Goal: Information Seeking & Learning: Compare options

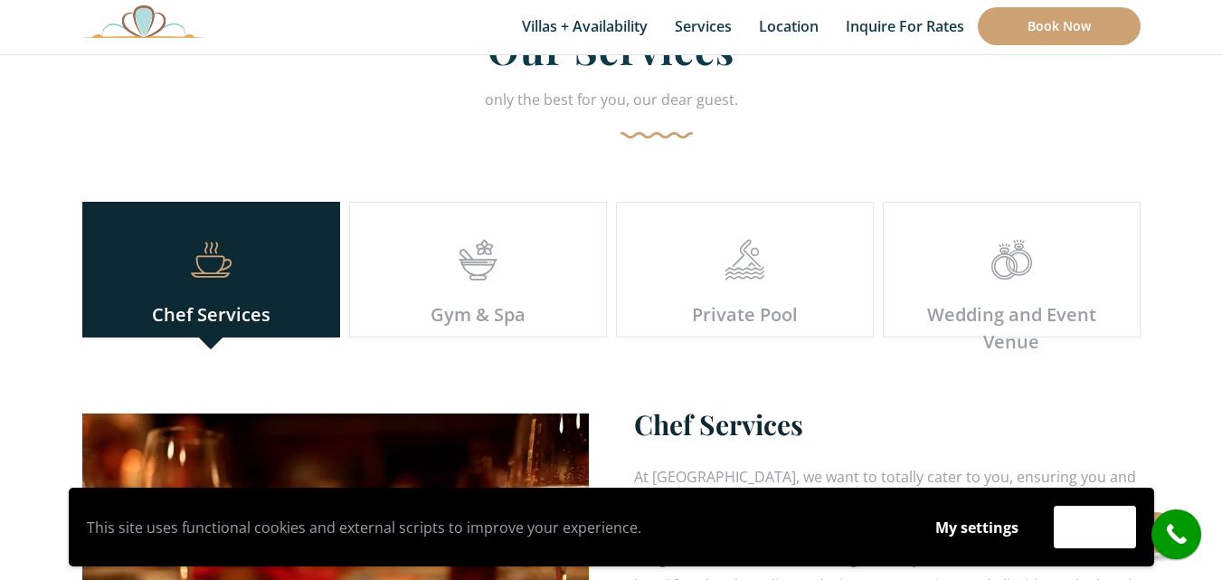
scroll to position [5107, 0]
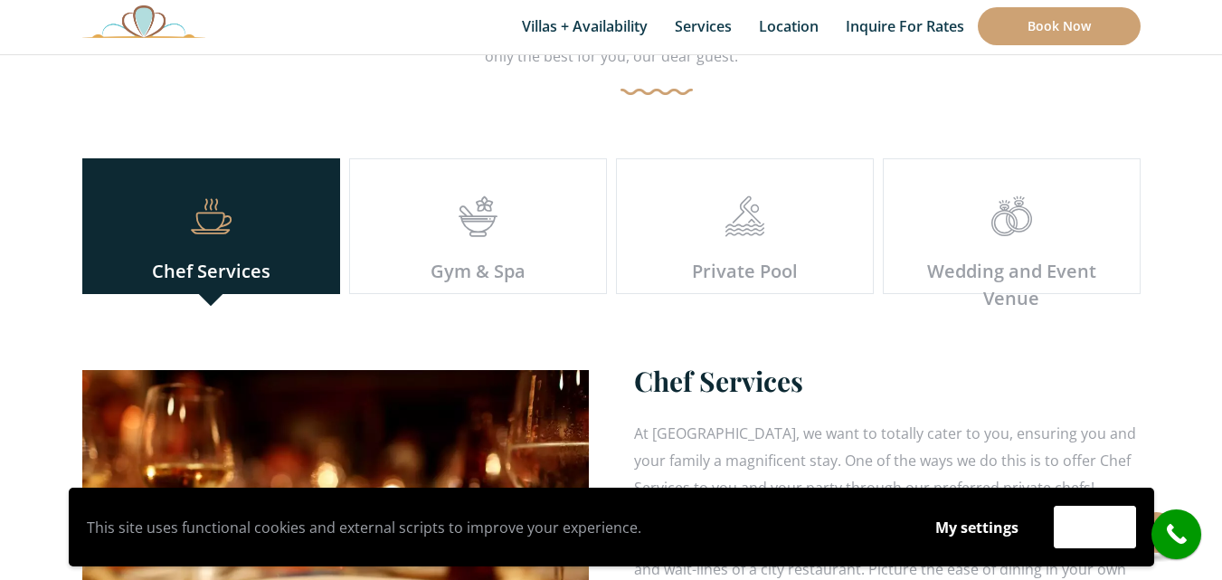
click at [488, 218] on icon at bounding box center [478, 225] width 41 height 14
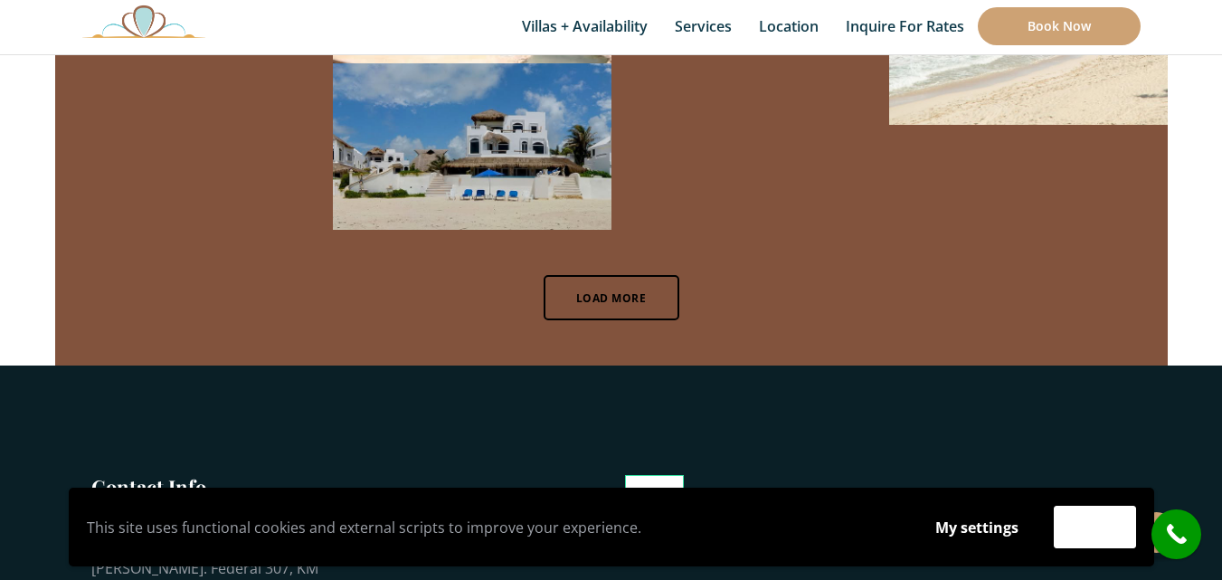
scroll to position [12325, 0]
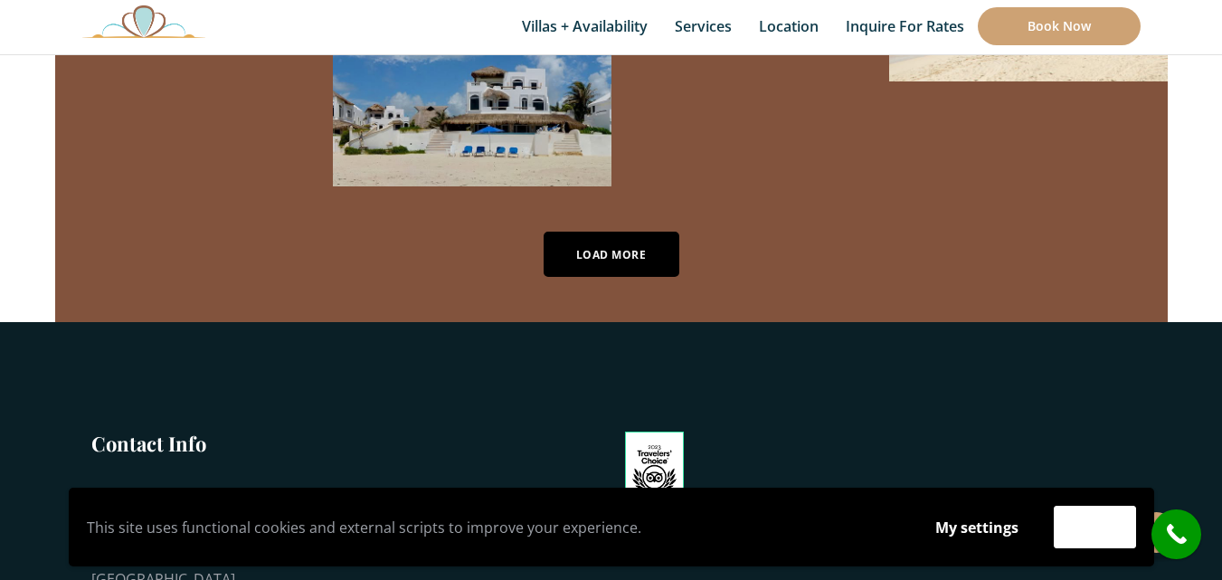
click at [631, 232] on link "Load More" at bounding box center [612, 254] width 136 height 45
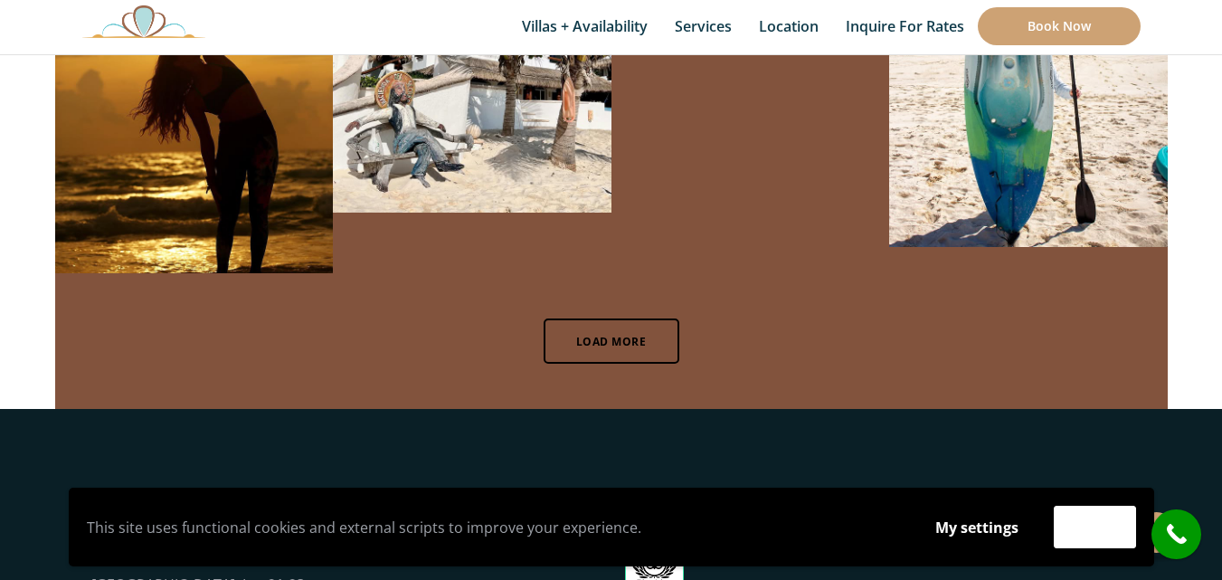
scroll to position [19792, 0]
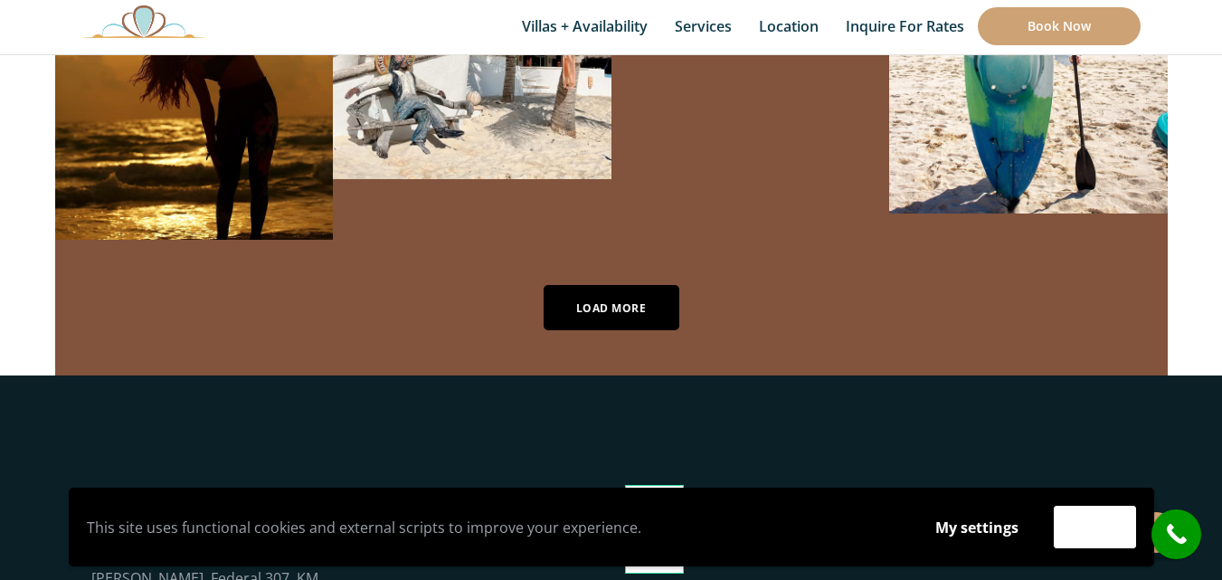
click at [636, 285] on link "Load More" at bounding box center [612, 307] width 136 height 45
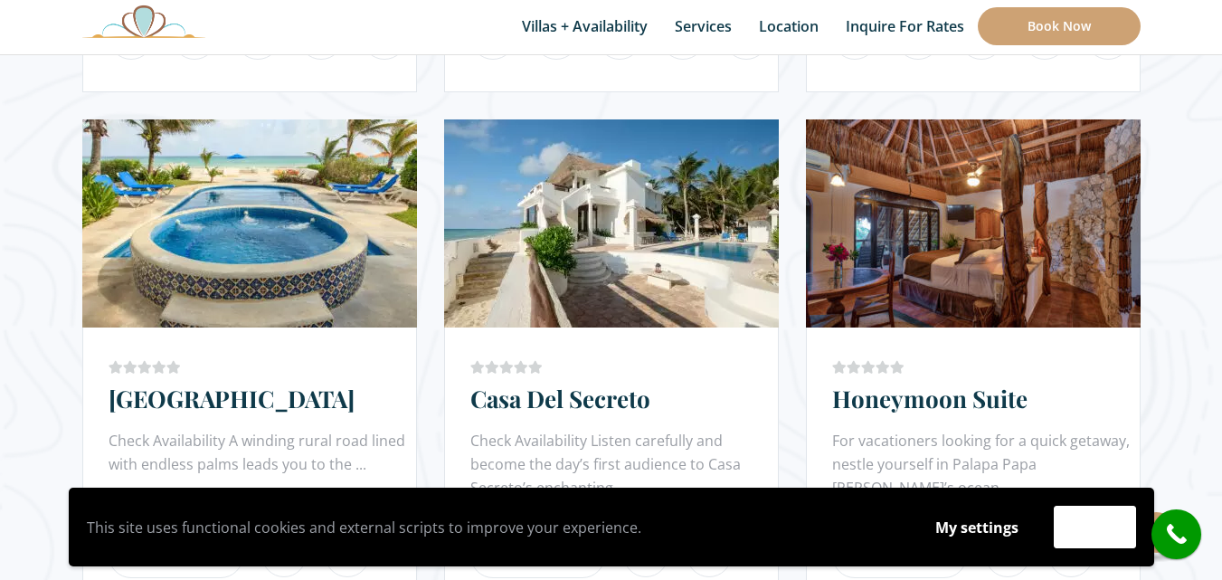
scroll to position [0, 0]
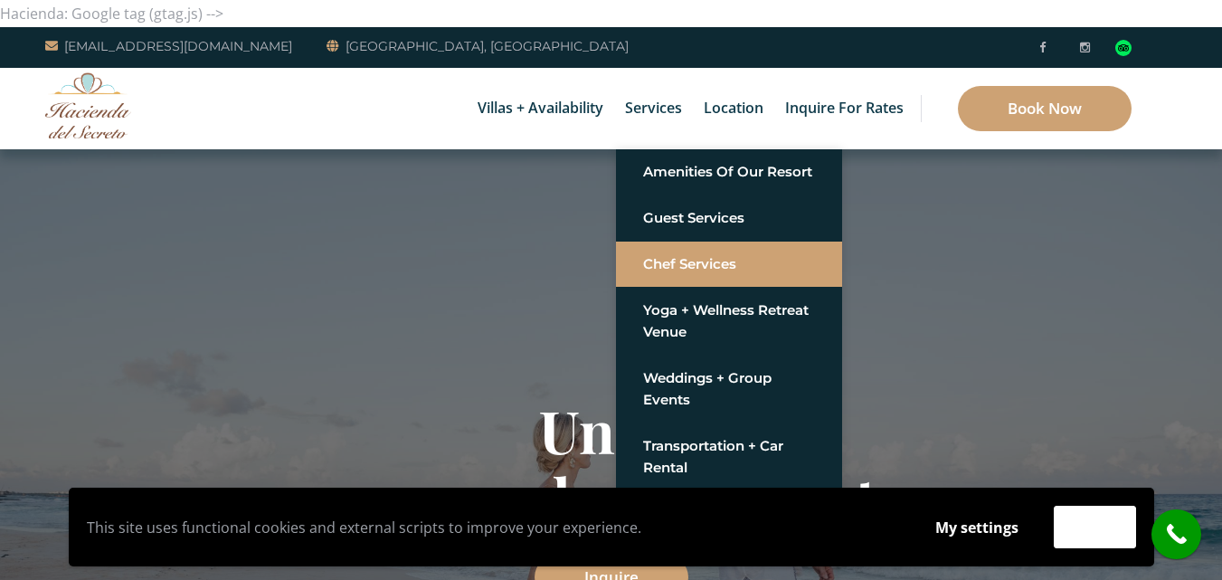
click at [686, 266] on link "Chef Services" at bounding box center [729, 264] width 172 height 33
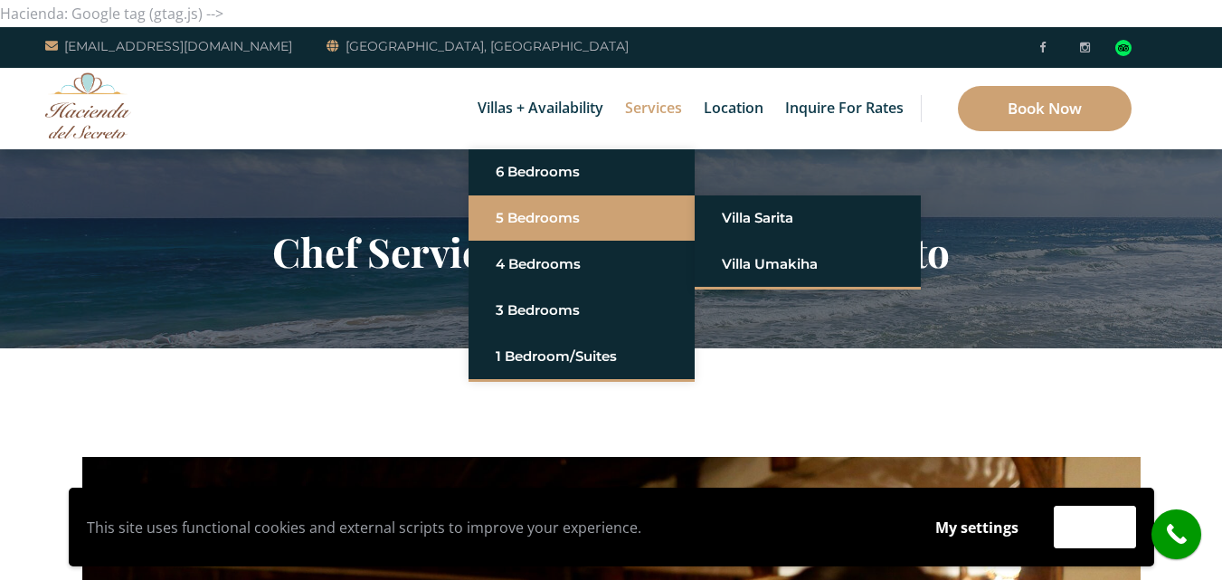
click at [553, 219] on link "5 Bedrooms" at bounding box center [582, 218] width 172 height 33
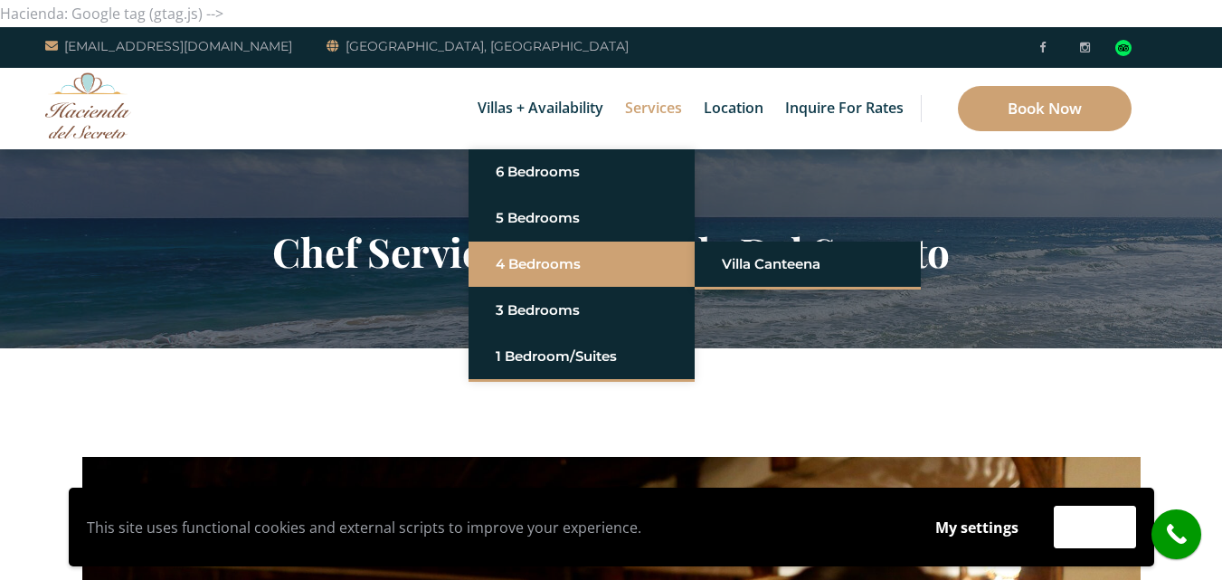
click at [582, 268] on link "4 Bedrooms" at bounding box center [582, 264] width 172 height 33
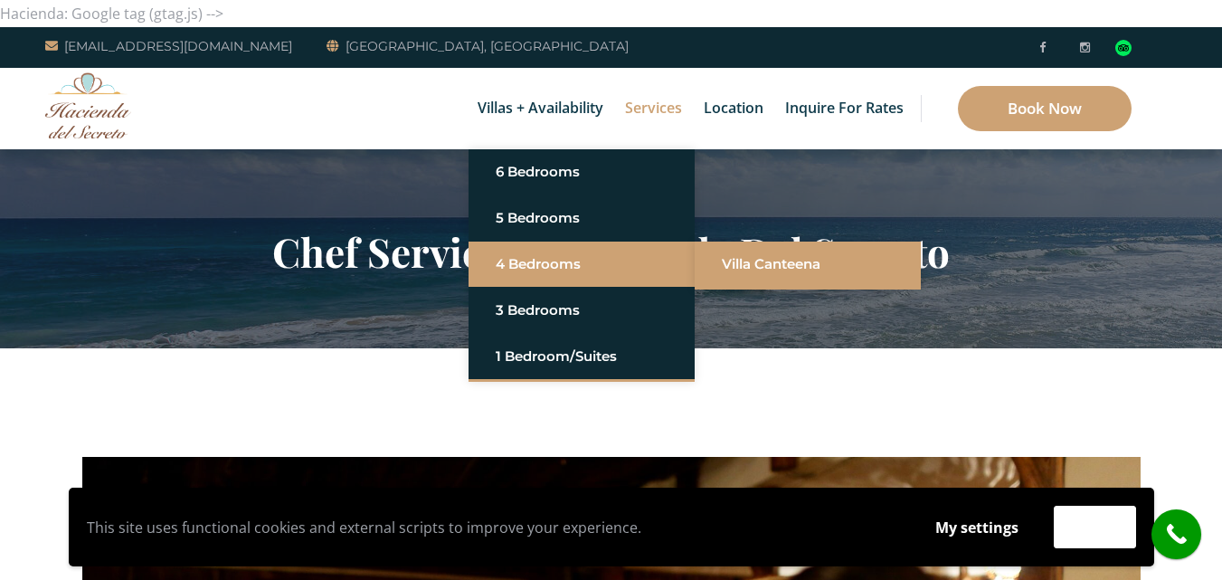
click at [726, 261] on link "Villa Canteena" at bounding box center [808, 264] width 172 height 33
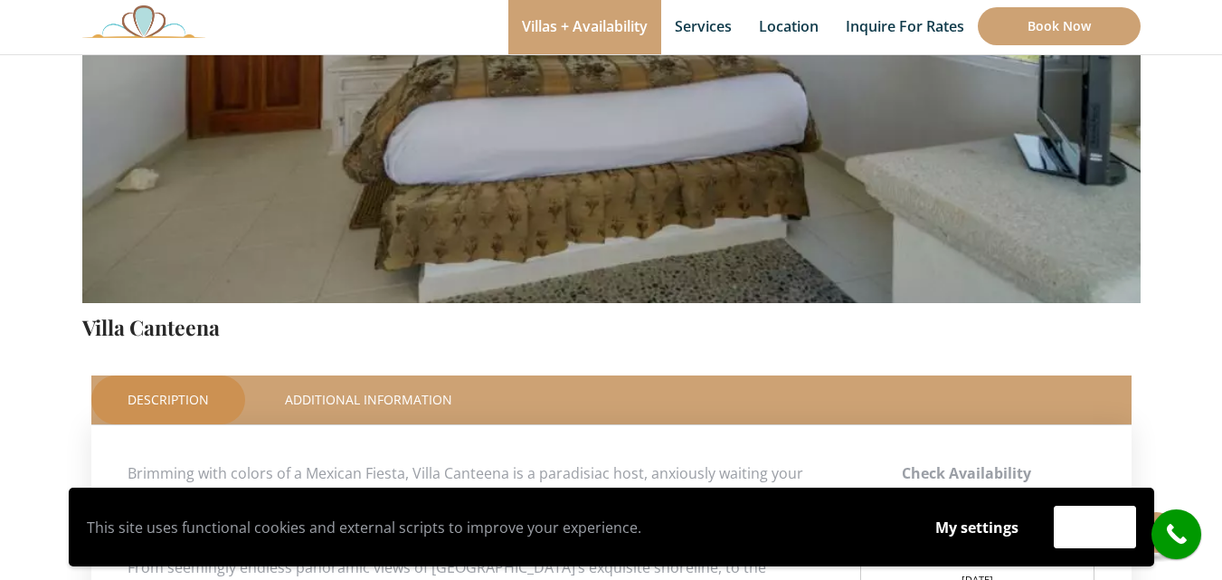
scroll to position [477, 0]
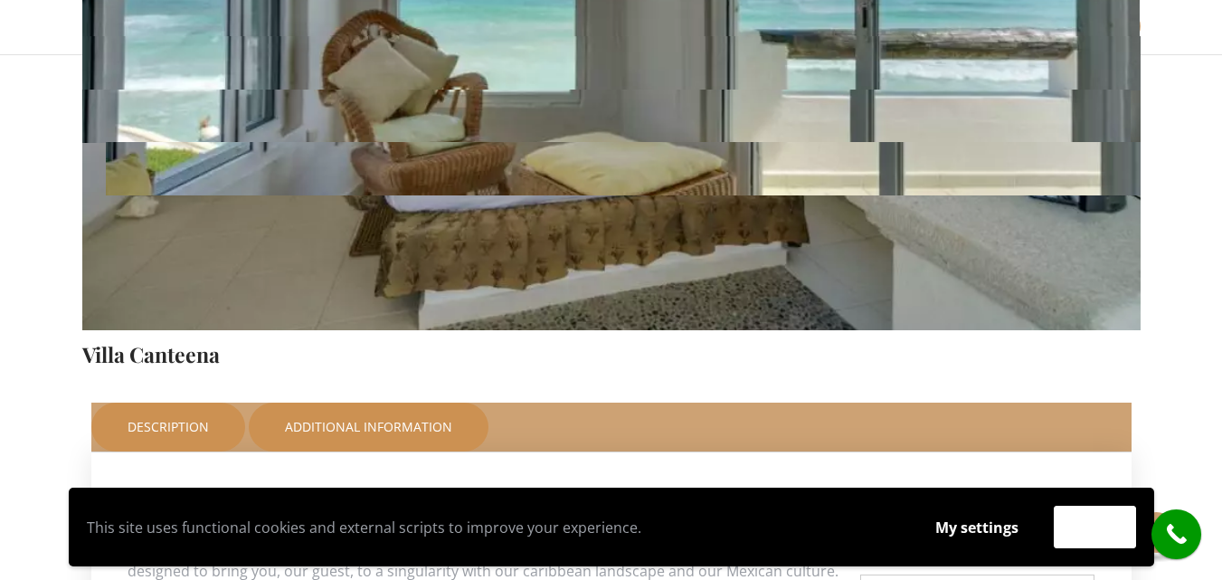
click at [357, 427] on link "Additional Information" at bounding box center [369, 426] width 240 height 49
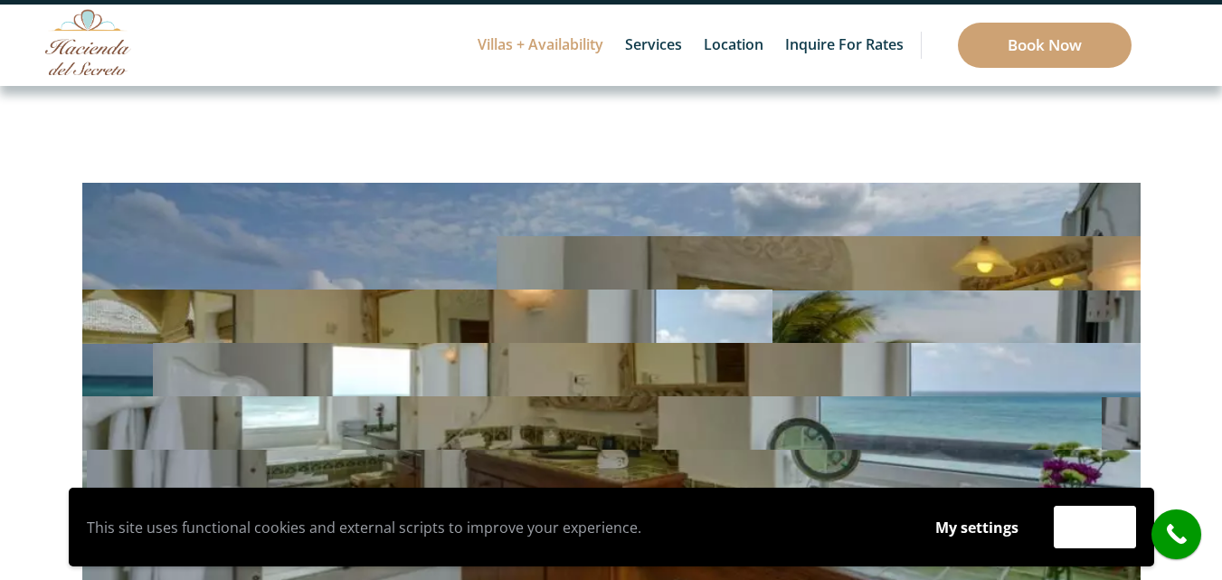
scroll to position [0, 0]
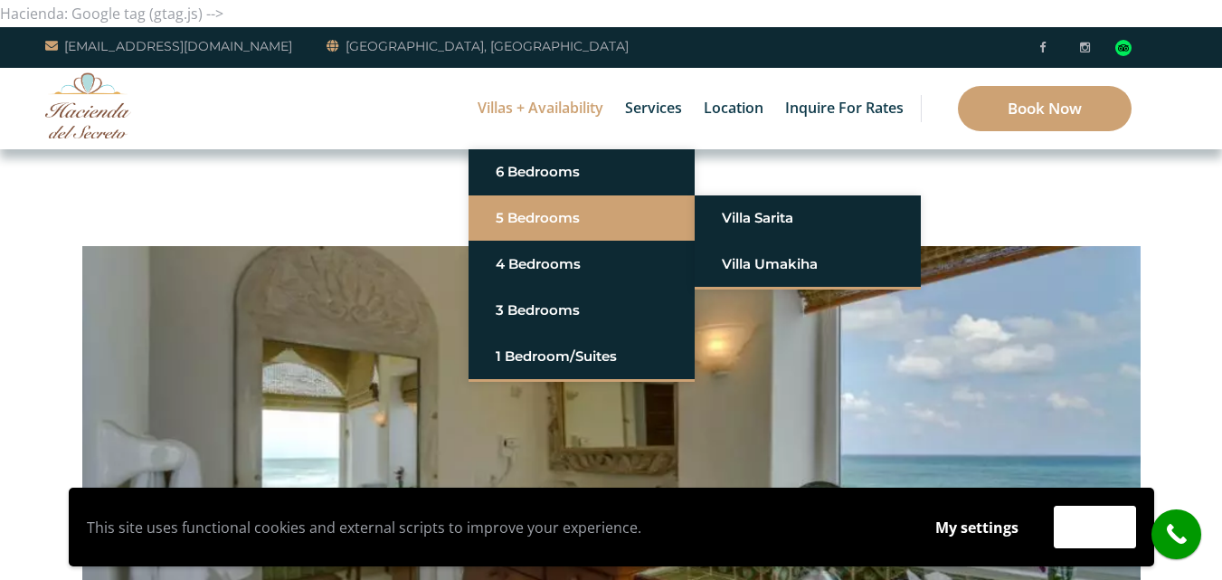
click at [562, 215] on link "5 Bedrooms" at bounding box center [582, 218] width 172 height 33
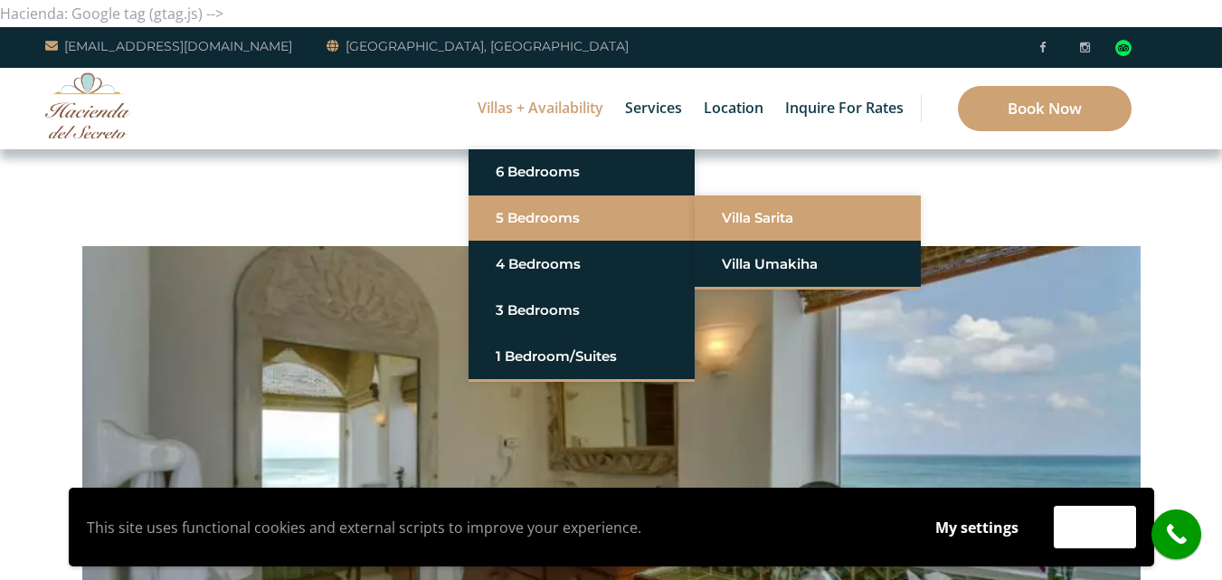
click at [755, 211] on link "Villa Sarita" at bounding box center [808, 218] width 172 height 33
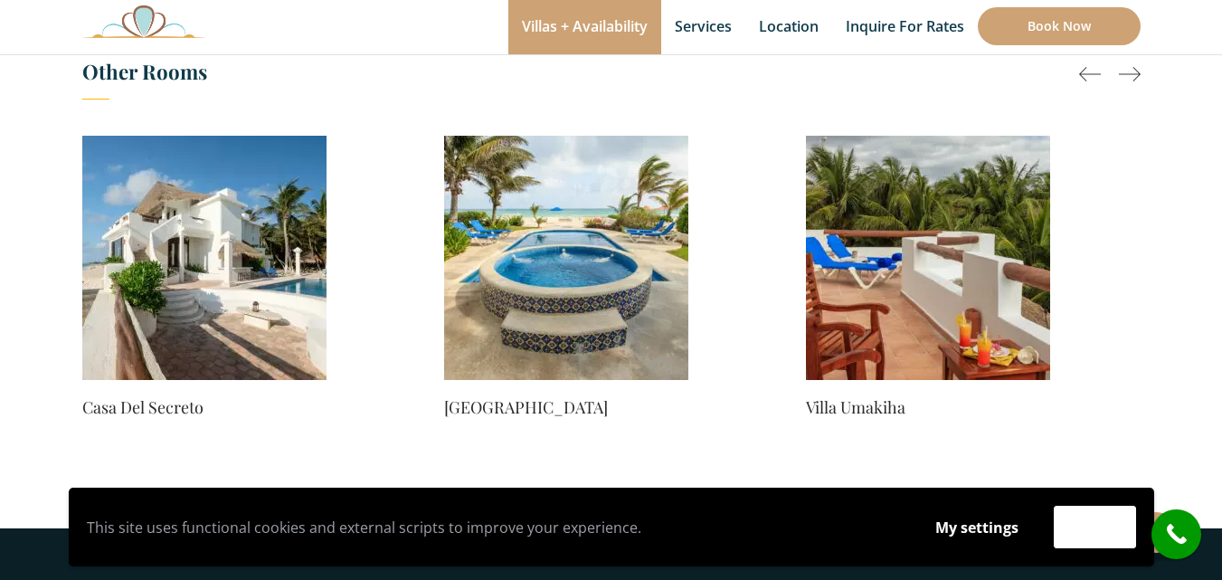
scroll to position [1432, 0]
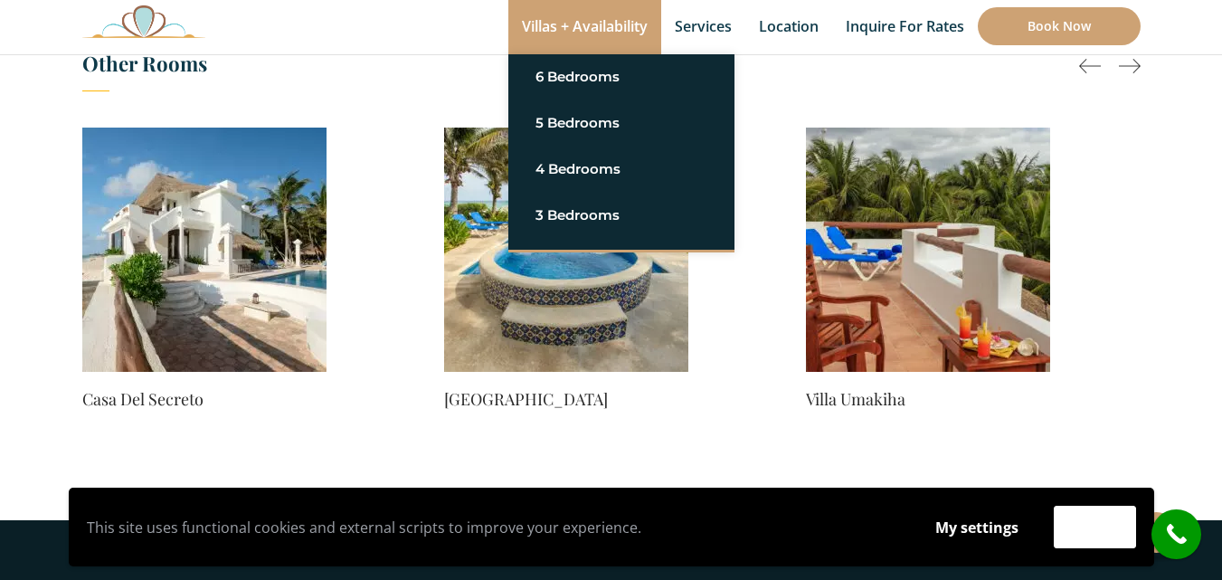
click at [583, 37] on link "Villas + Availability" at bounding box center [584, 27] width 153 height 54
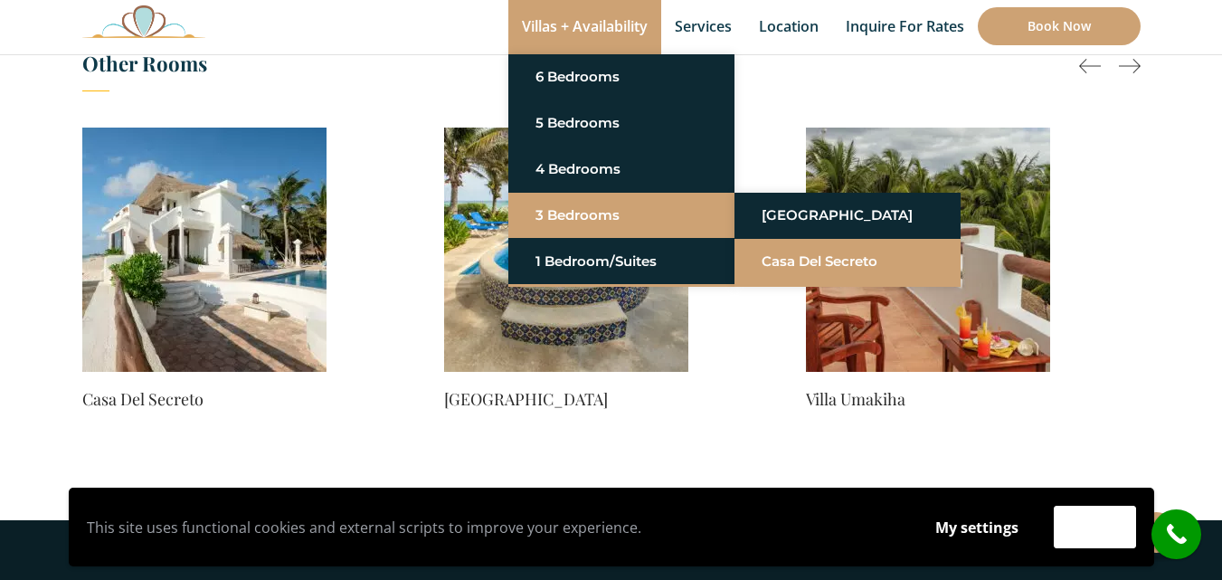
click at [805, 260] on link "Casa del Secreto" at bounding box center [848, 261] width 172 height 33
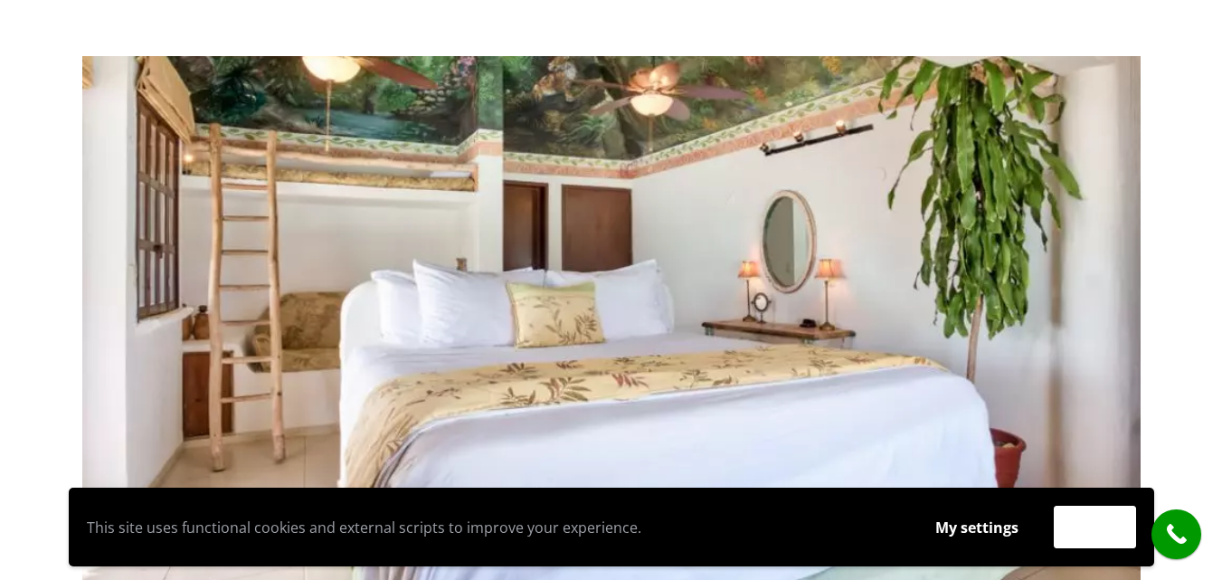
scroll to position [26, 0]
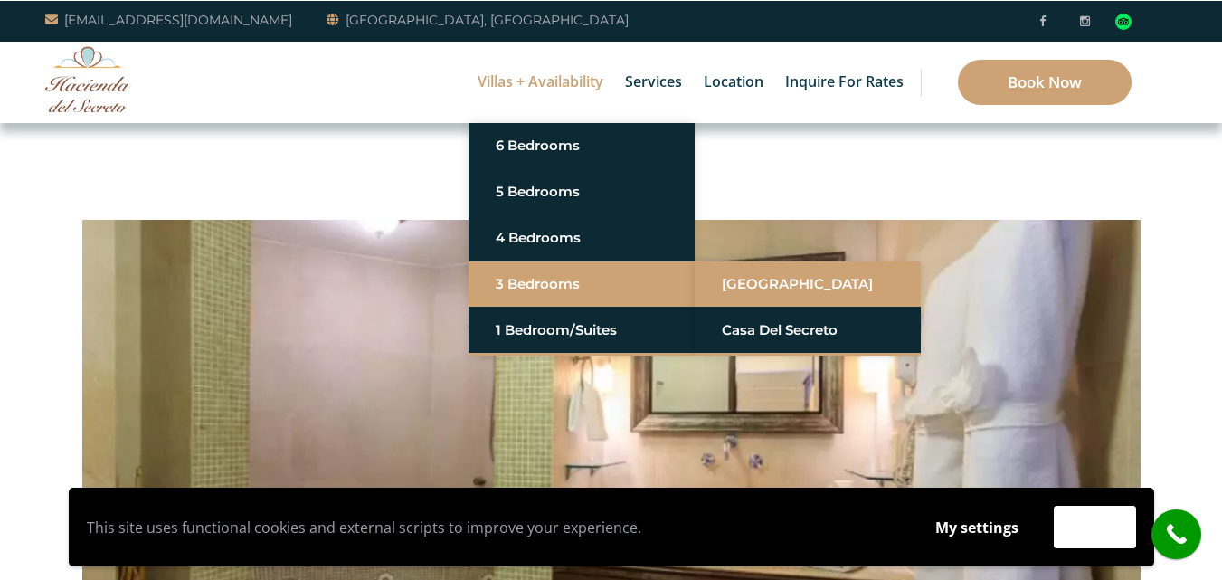
click at [734, 279] on link "[GEOGRAPHIC_DATA]" at bounding box center [808, 284] width 172 height 33
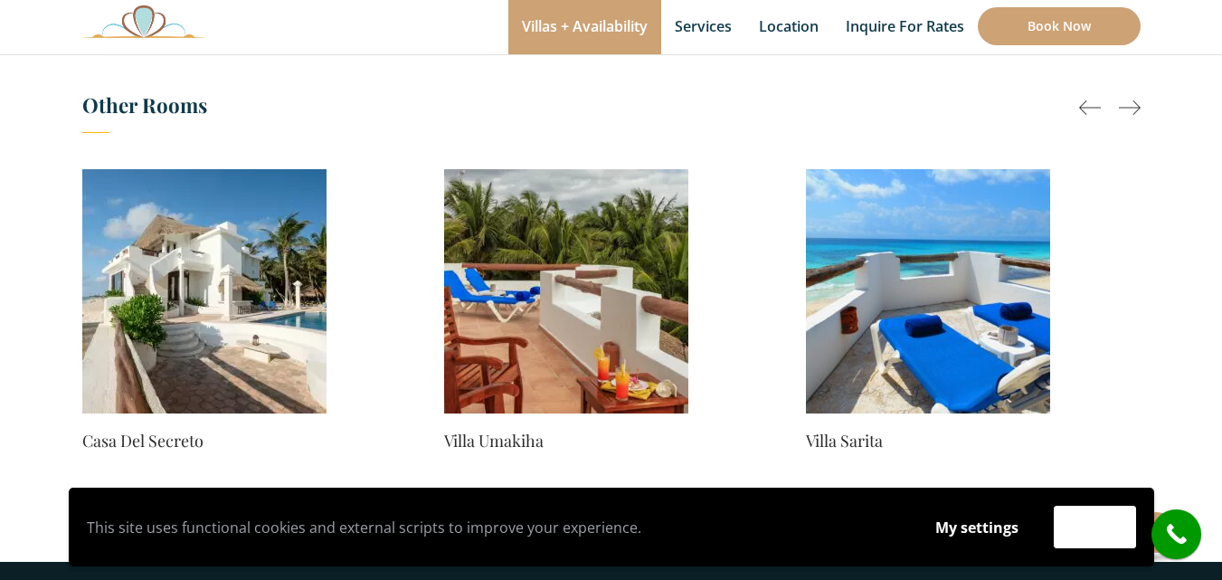
scroll to position [1538, 0]
